Goal: Participate in discussion

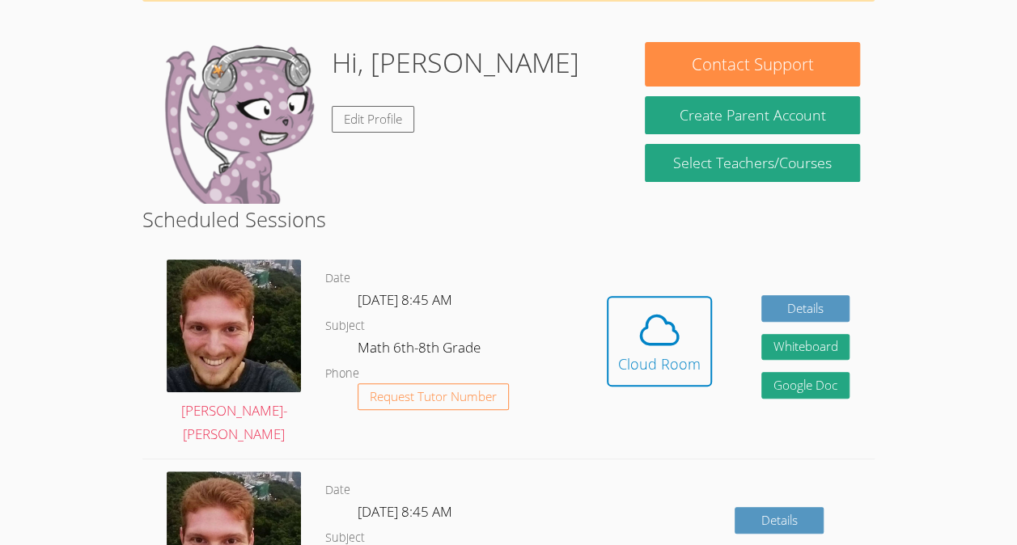
scroll to position [115, 0]
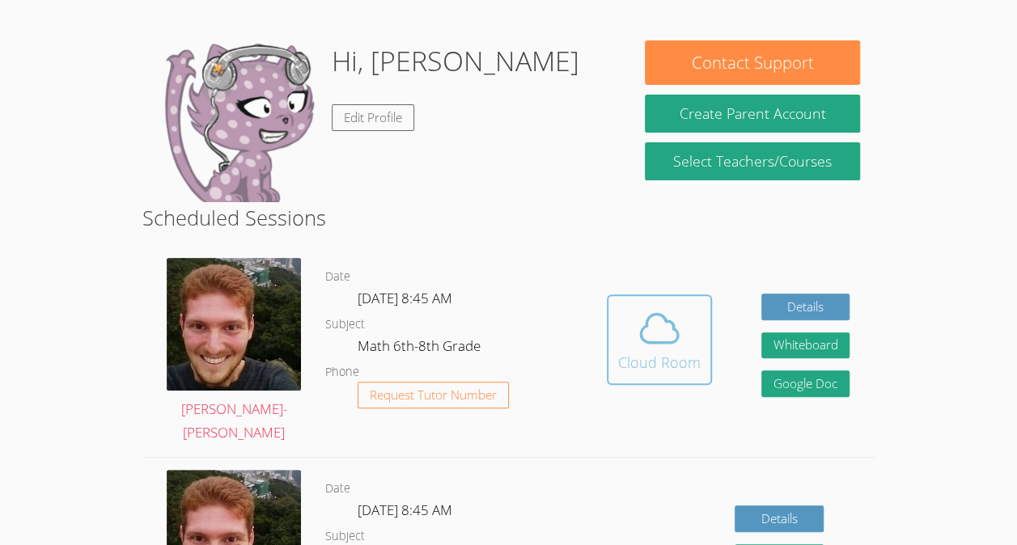
click at [670, 325] on icon at bounding box center [659, 328] width 45 height 45
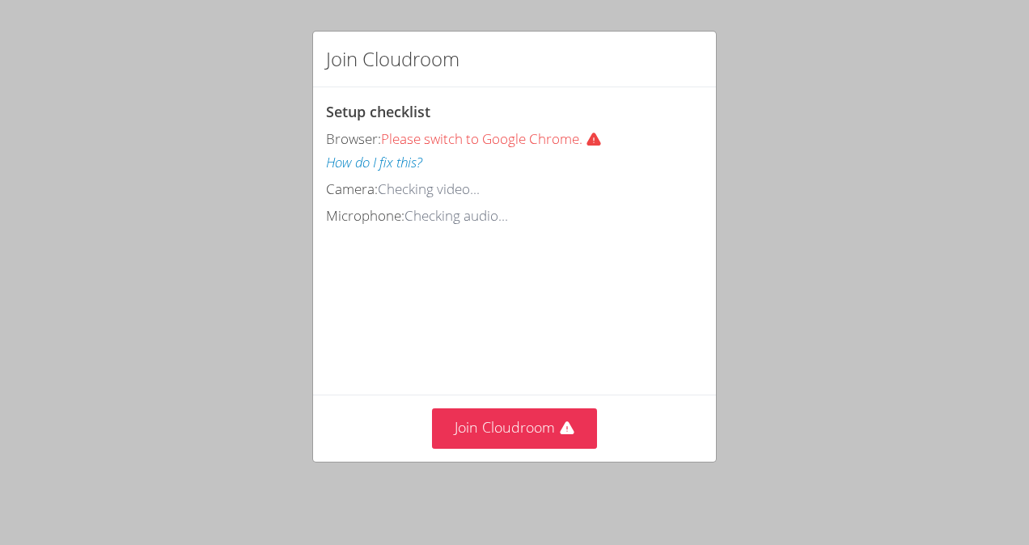
click at [555, 461] on div "Join Cloudroom" at bounding box center [514, 428] width 403 height 66
click at [528, 435] on button "Join Cloudroom" at bounding box center [515, 429] width 166 height 40
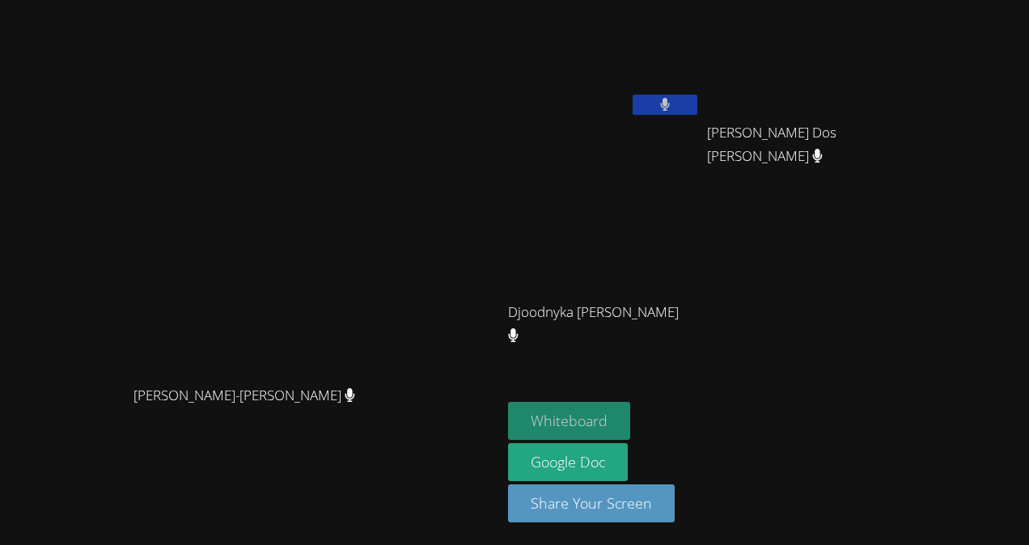
click at [630, 418] on button "Whiteboard" at bounding box center [569, 421] width 122 height 38
drag, startPoint x: 718, startPoint y: 232, endPoint x: 749, endPoint y: 236, distance: 31.8
click at [701, 234] on video at bounding box center [604, 240] width 193 height 108
click at [906, 278] on aside "Jean Theragene Melyssa Nunes Dos Santos Melyssa Nunes Dos Santos Djoodnyka Dorv…" at bounding box center [704, 272] width 405 height 545
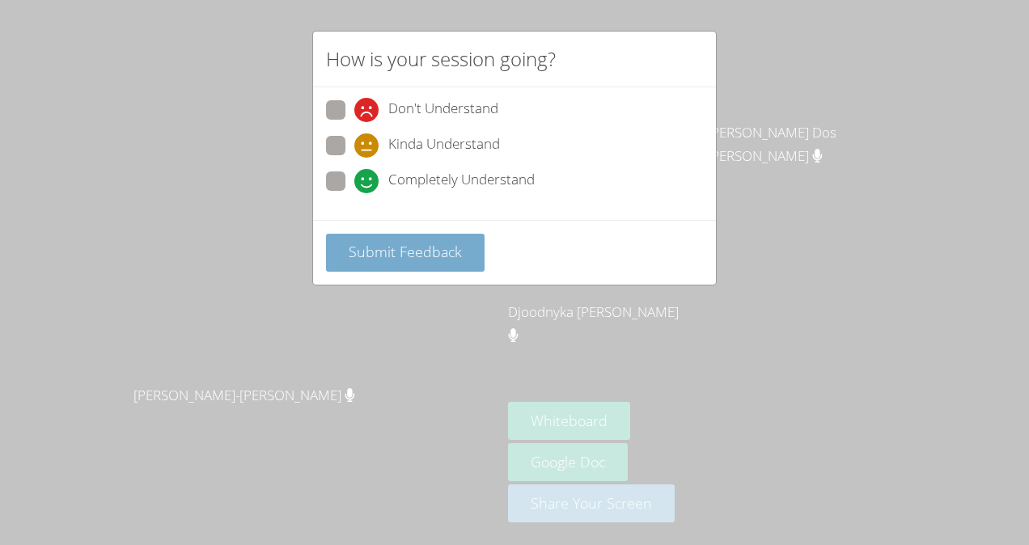
click at [405, 242] on span "Submit Feedback" at bounding box center [405, 251] width 113 height 19
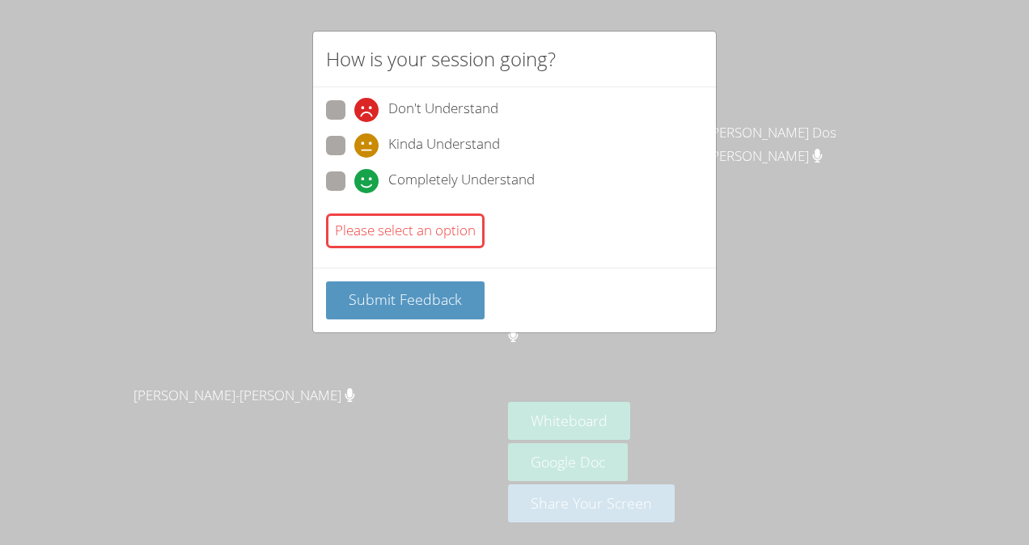
click at [409, 183] on span "Completely Understand" at bounding box center [461, 181] width 146 height 24
click at [368, 183] on input "Completely Understand" at bounding box center [361, 179] width 14 height 14
radio input "true"
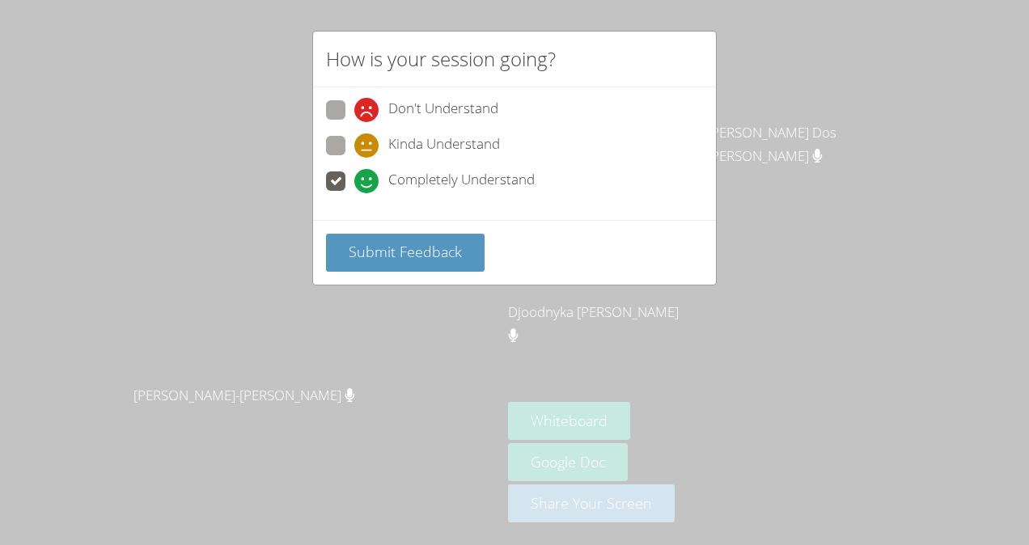
click at [417, 151] on span "Kinda Understand" at bounding box center [444, 146] width 112 height 24
click at [368, 150] on input "Kinda Understand" at bounding box center [361, 143] width 14 height 14
radio input "true"
drag, startPoint x: 439, startPoint y: 253, endPoint x: 528, endPoint y: 256, distance: 89.0
click at [468, 286] on div "How is your session going? Don't Understand Kinda Understand Completely Underst…" at bounding box center [514, 272] width 1029 height 545
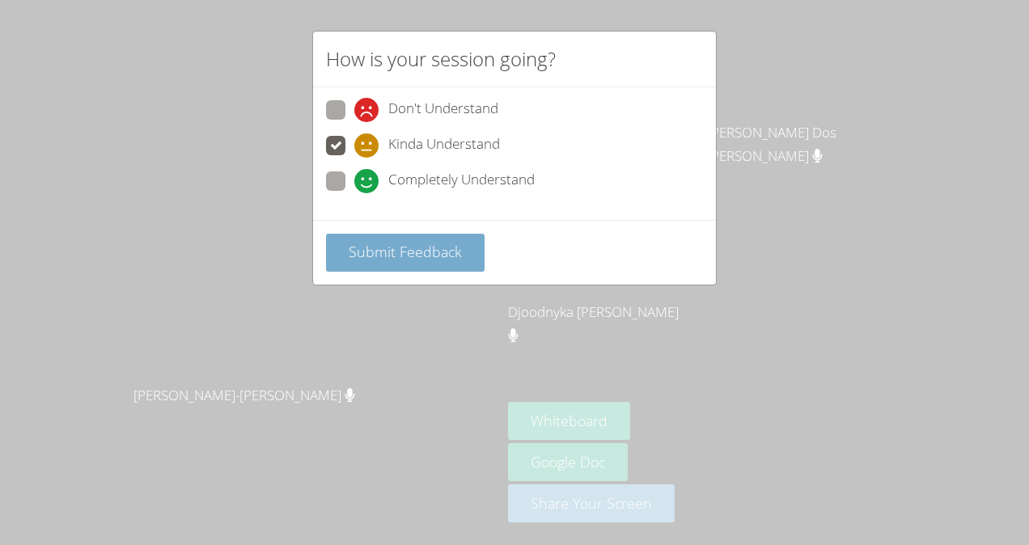
click at [410, 257] on span "Submit Feedback" at bounding box center [405, 251] width 113 height 19
